Goal: Task Accomplishment & Management: Manage account settings

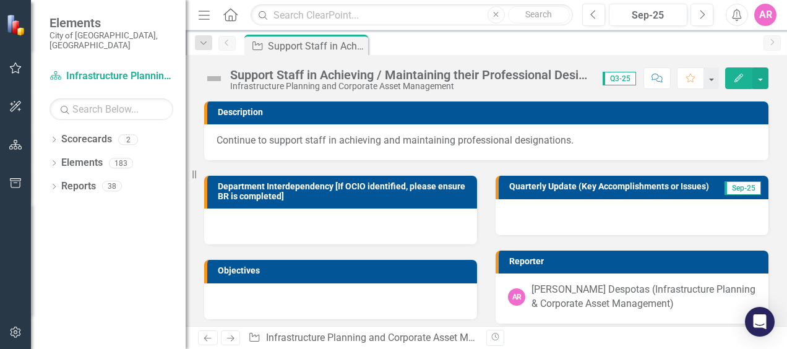
click at [213, 80] on img at bounding box center [214, 79] width 20 height 20
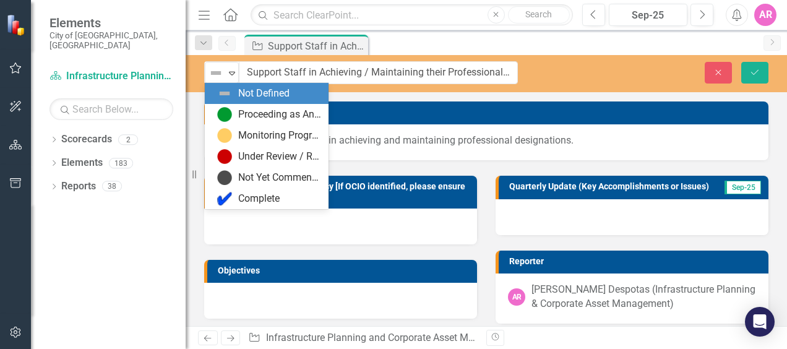
click at [213, 80] on div "Not Defined" at bounding box center [216, 72] width 19 height 17
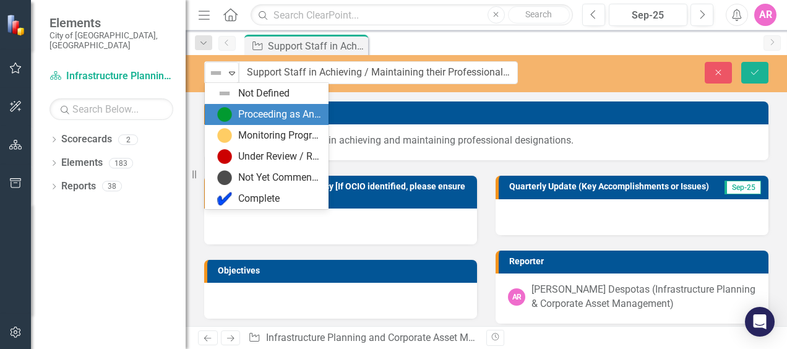
click at [233, 108] on div "Proceeding as Anticipated" at bounding box center [269, 114] width 104 height 15
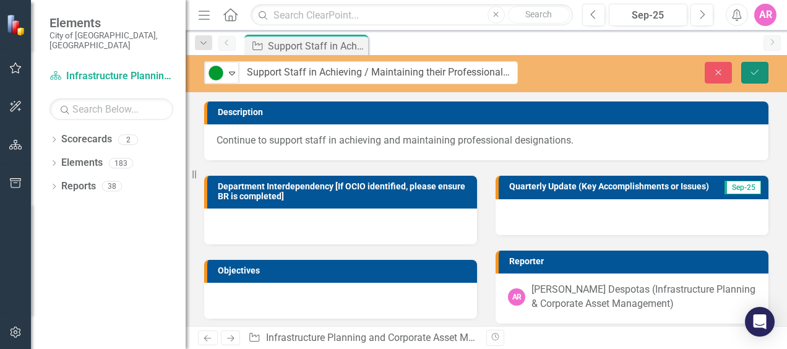
click at [761, 74] on button "Save" at bounding box center [754, 73] width 27 height 22
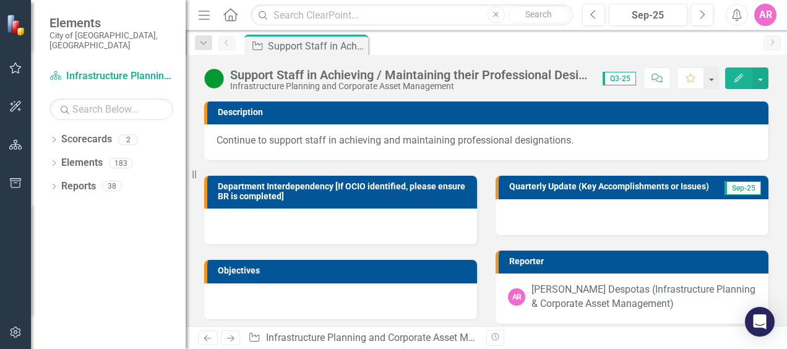
click at [559, 217] on div at bounding box center [632, 217] width 273 height 36
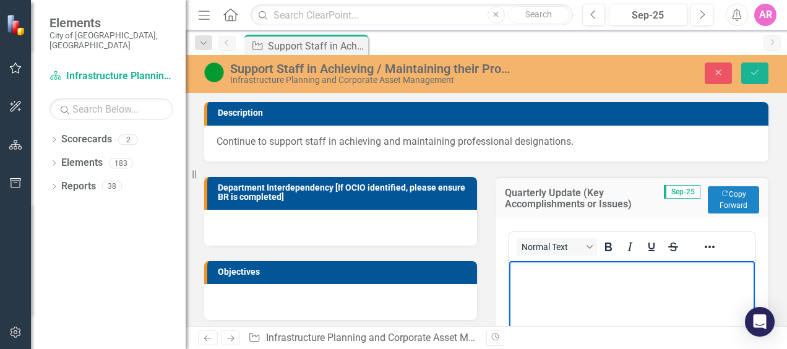
click at [548, 285] on body "Rich Text Area. Press ALT-0 for help." at bounding box center [632, 354] width 246 height 186
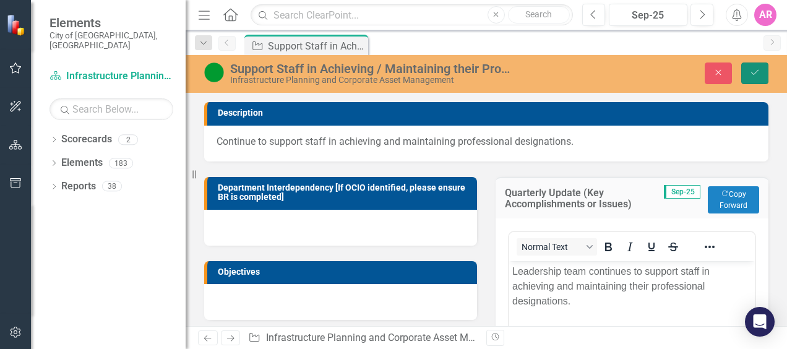
click at [751, 66] on button "Save" at bounding box center [754, 74] width 27 height 22
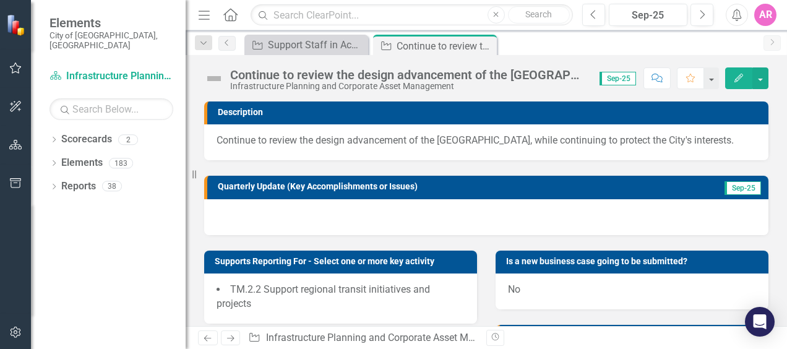
click at [214, 77] on img at bounding box center [214, 79] width 20 height 20
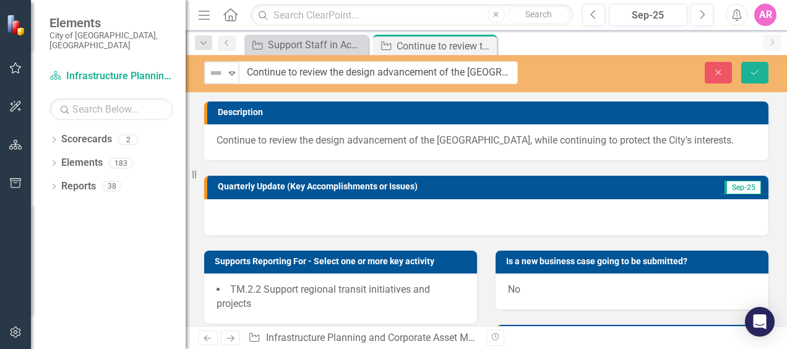
click at [214, 77] on img at bounding box center [216, 73] width 15 height 15
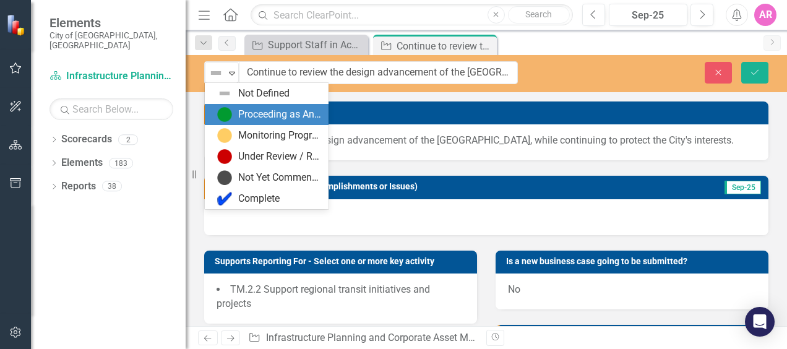
click at [221, 107] on img at bounding box center [224, 114] width 15 height 15
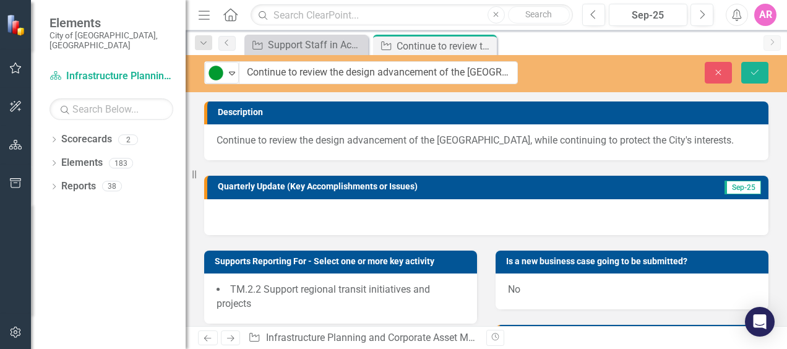
click at [537, 226] on div at bounding box center [486, 217] width 564 height 36
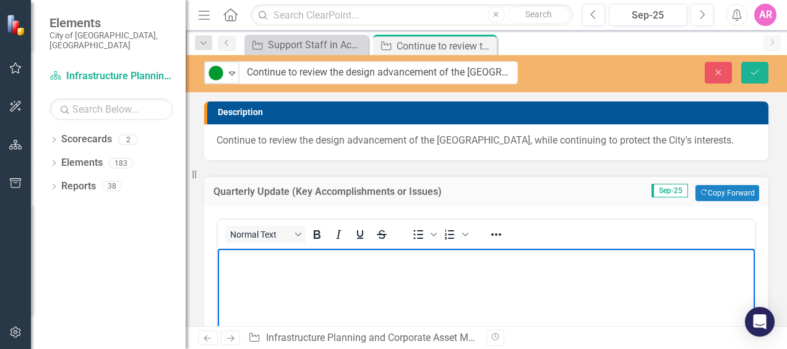
click at [490, 258] on p "Rich Text Area. Press ALT-0 for help." at bounding box center [486, 259] width 531 height 15
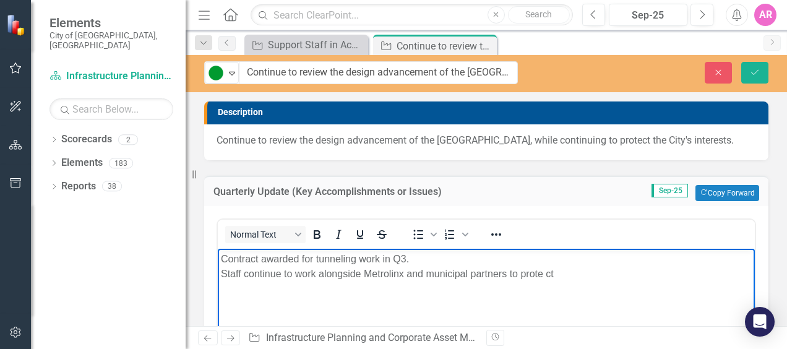
click at [490, 258] on p "Contract awarded for tunneling work in Q3. Staff continue to work alongside Met…" at bounding box center [486, 267] width 531 height 30
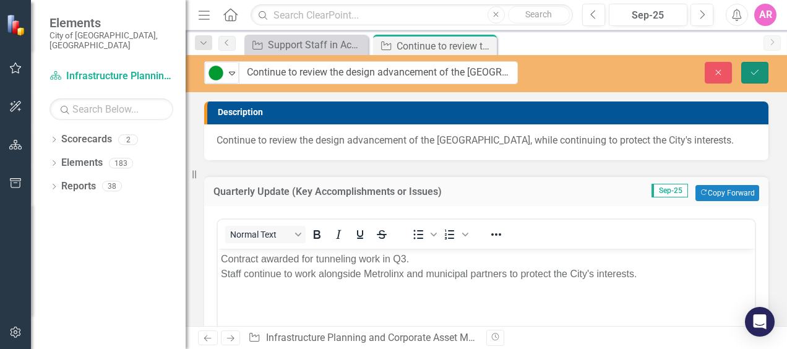
click at [753, 71] on icon "Save" at bounding box center [754, 72] width 11 height 9
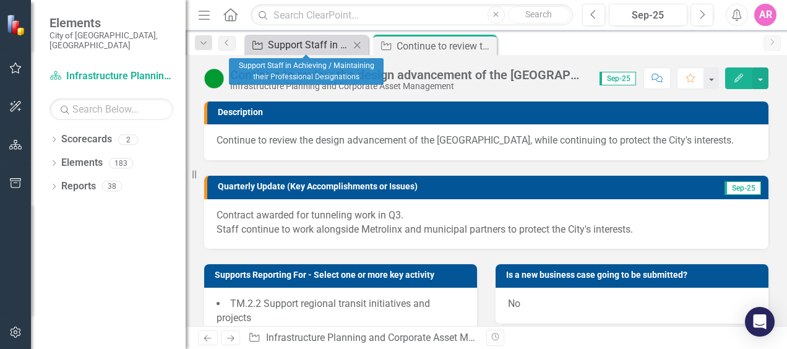
click at [301, 37] on div "Support Staff in Achieving / Maintaining their Professional Designations" at bounding box center [309, 44] width 82 height 15
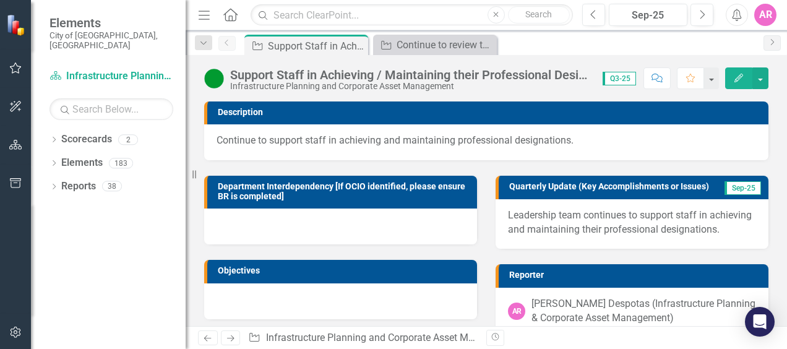
click at [582, 237] on p "Leadership team continues to support staff in achieving and maintaining their p…" at bounding box center [632, 223] width 248 height 28
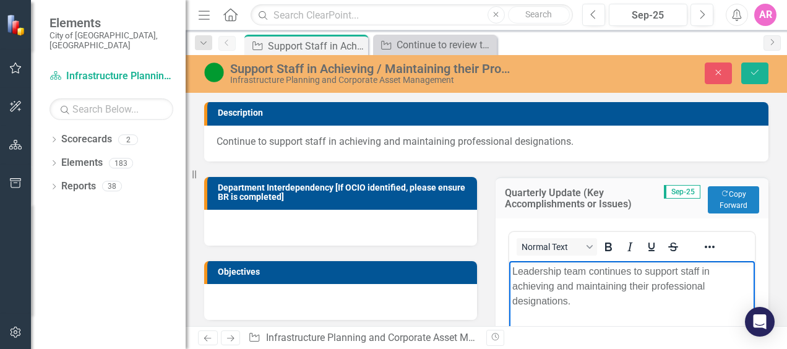
click at [578, 295] on p "Leadership team continues to support staff in achieving and maintaining their p…" at bounding box center [632, 286] width 240 height 45
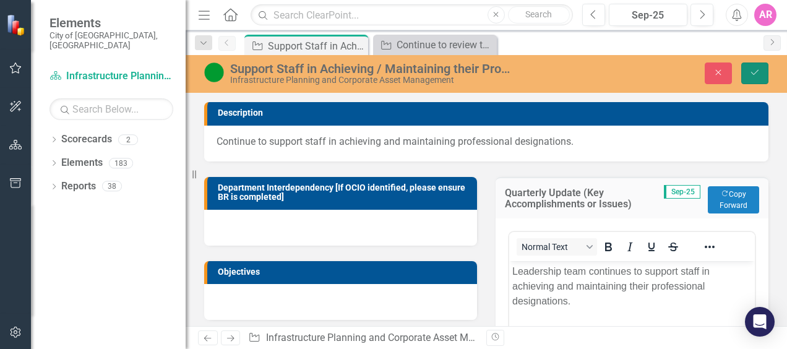
click at [751, 74] on icon "Save" at bounding box center [754, 72] width 11 height 9
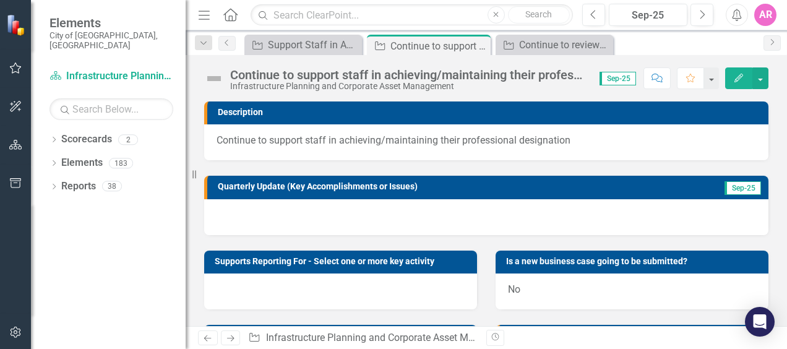
click at [210, 71] on img at bounding box center [214, 79] width 20 height 20
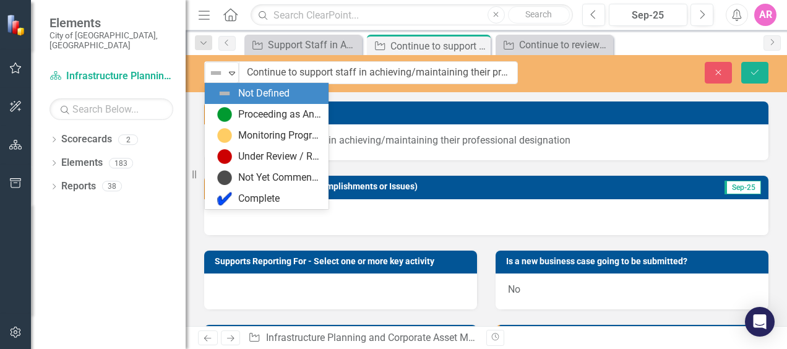
click at [210, 71] on img at bounding box center [216, 73] width 15 height 15
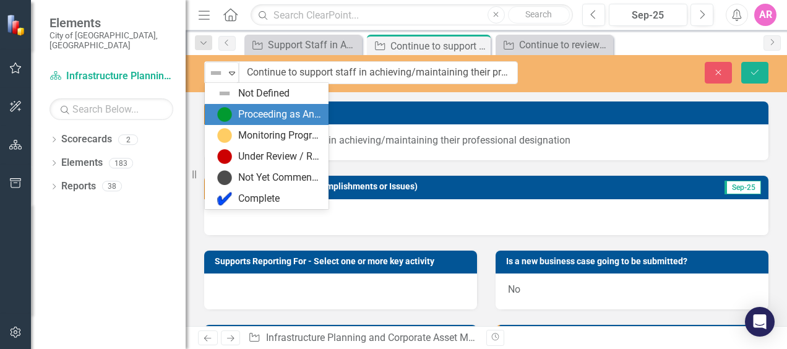
click at [235, 105] on div "Proceeding as Anticipated" at bounding box center [267, 114] width 124 height 21
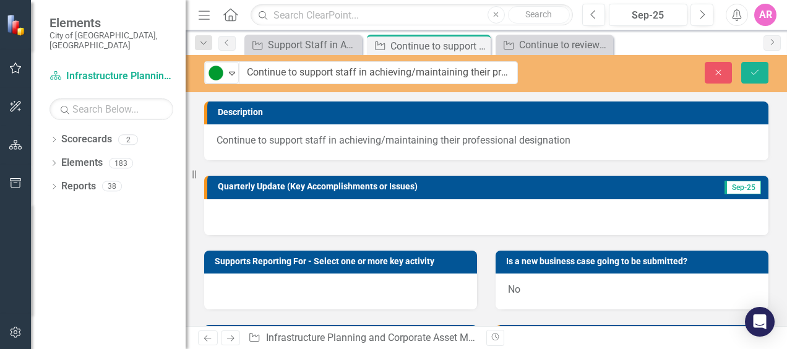
click at [444, 224] on div at bounding box center [486, 217] width 564 height 36
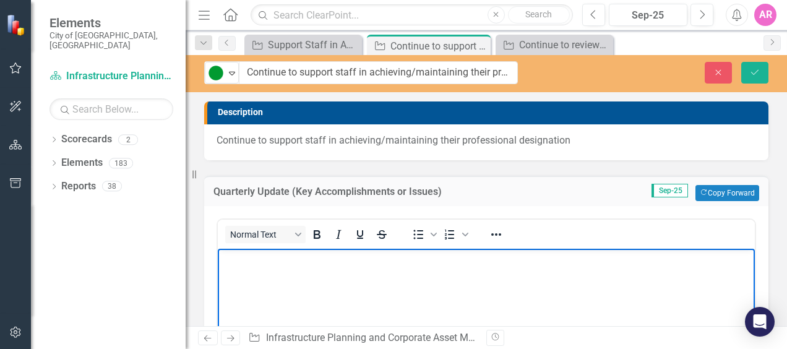
click at [413, 262] on p "Rich Text Area. Press ALT-0 for help." at bounding box center [486, 259] width 531 height 15
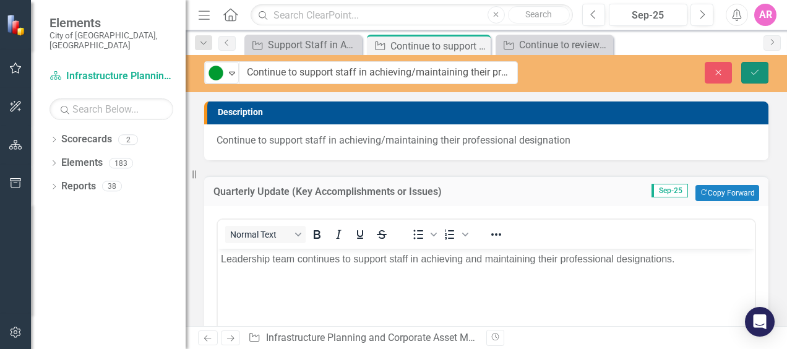
click at [759, 78] on button "Save" at bounding box center [754, 73] width 27 height 22
